Goal: Transaction & Acquisition: Purchase product/service

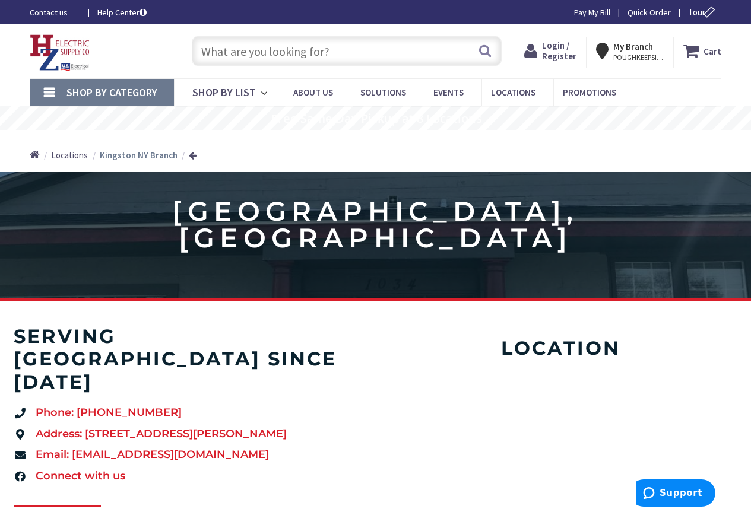
click at [556, 50] on span "Login / Register" at bounding box center [559, 51] width 34 height 22
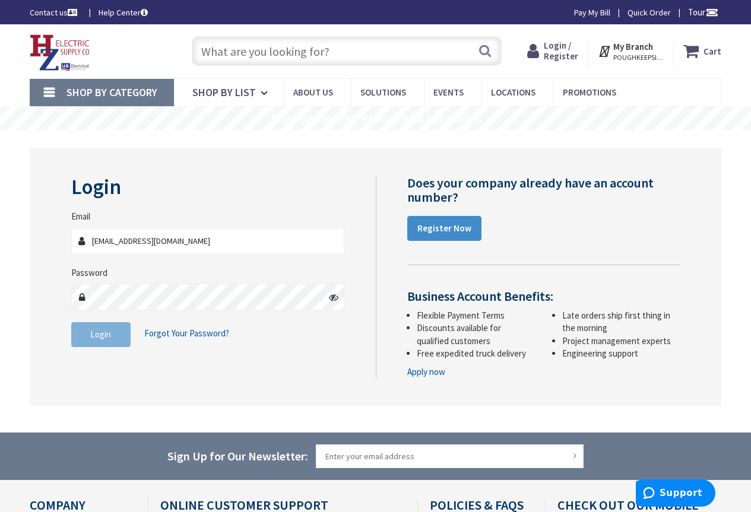
type input "[EMAIL_ADDRESS][DOMAIN_NAME]"
click at [102, 333] on span "Login" at bounding box center [100, 334] width 21 height 11
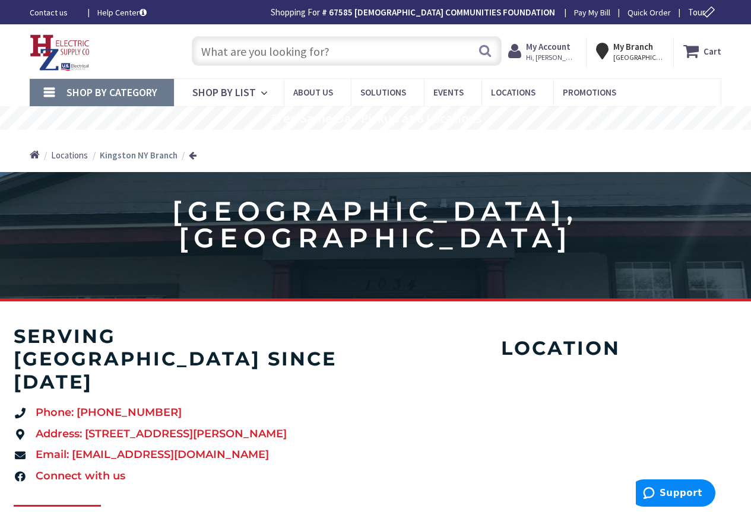
click at [238, 43] on input "text" at bounding box center [347, 51] width 310 height 30
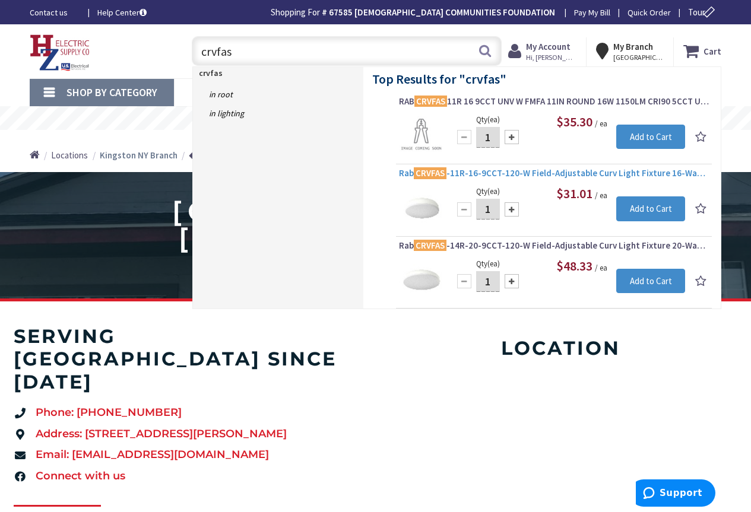
type input "crvfas"
click at [504, 170] on span "Rab CRVFAS -11R-16-9CCT-120-W Field-Adjustable Curv Light Fixture 16-Watt 120-V…" at bounding box center [554, 173] width 310 height 12
